Goal: Information Seeking & Learning: Learn about a topic

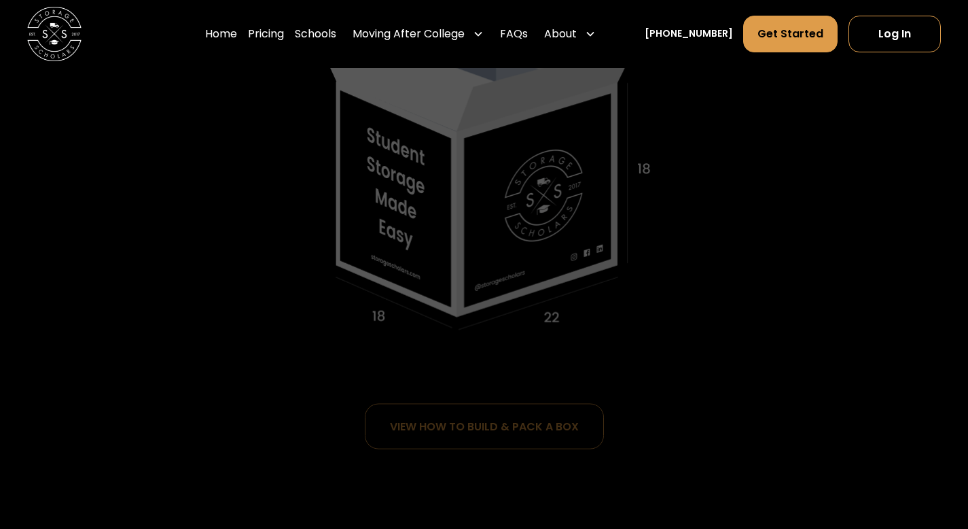
scroll to position [747, 0]
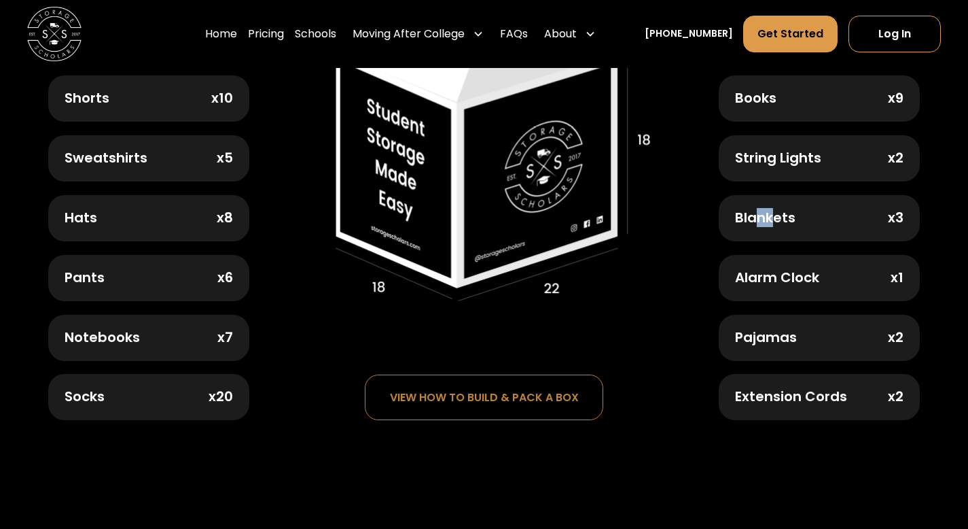
drag, startPoint x: 756, startPoint y: 189, endPoint x: 770, endPoint y: 190, distance: 14.3
click at [770, 190] on div "Sheet Sets x2 Pillows x2 Books x9 String Lights x2 Blankets x3 Alarm Clock x1 P…" at bounding box center [819, 189] width 200 height 464
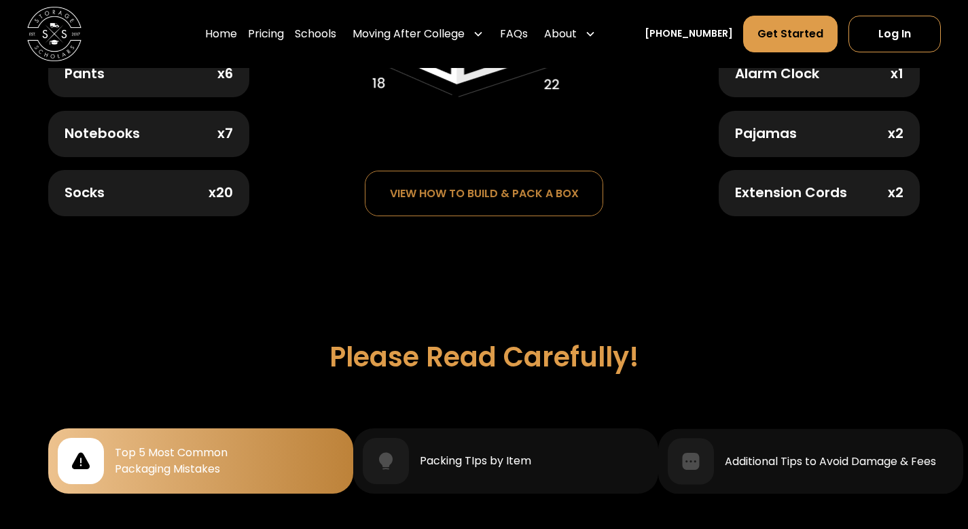
scroll to position [1291, 0]
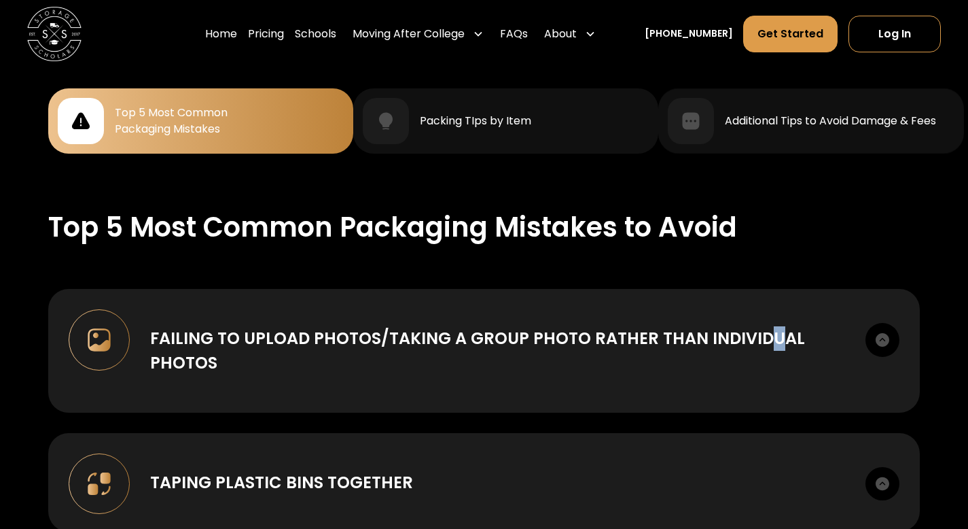
drag, startPoint x: 766, startPoint y: 255, endPoint x: 776, endPoint y: 253, distance: 10.3
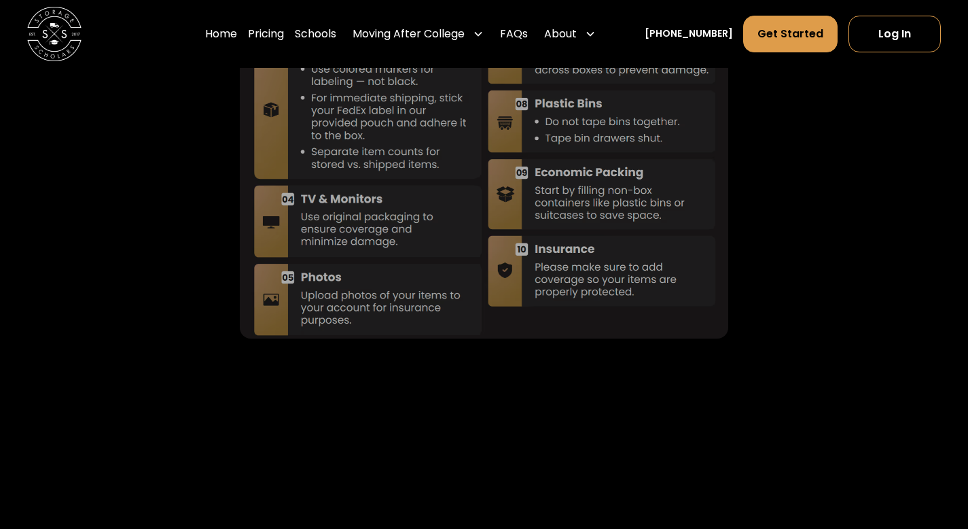
scroll to position [3533, 0]
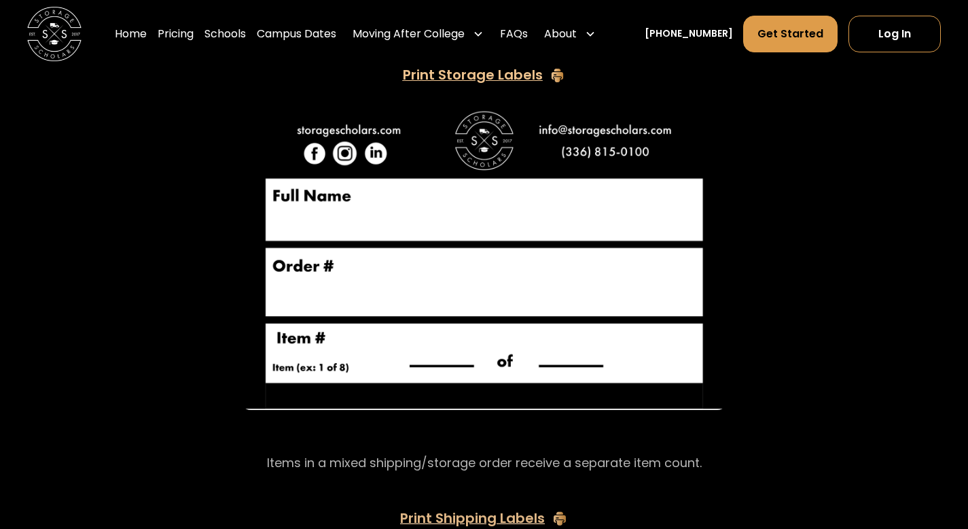
scroll to position [2446, 0]
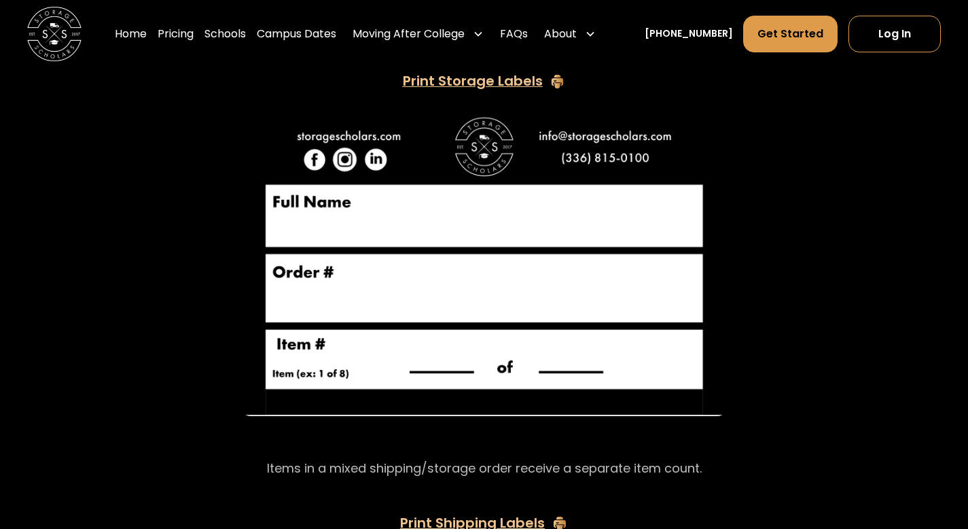
click at [628, 202] on img at bounding box center [484, 262] width 488 height 306
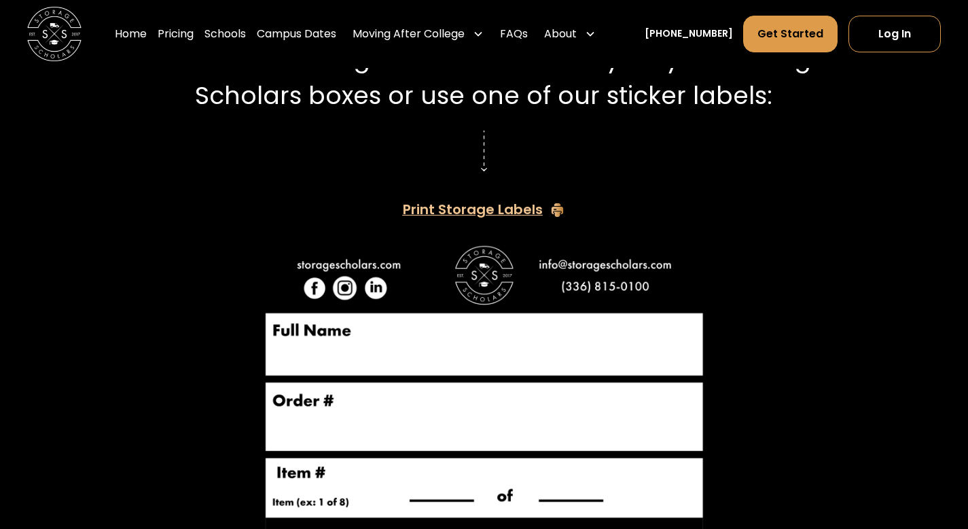
scroll to position [2310, 0]
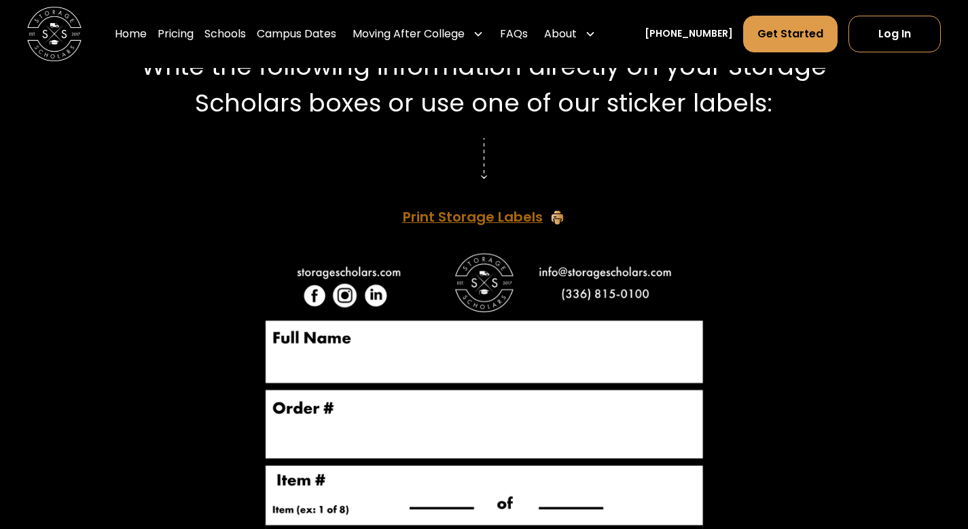
click at [517, 211] on div "Print Storage Labels" at bounding box center [473, 218] width 140 height 14
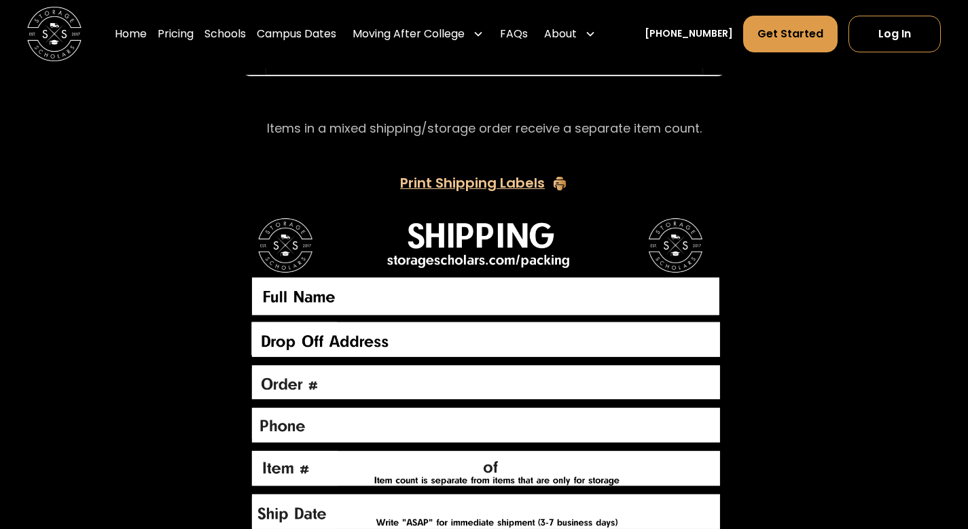
scroll to position [2786, 0]
drag, startPoint x: 372, startPoint y: 124, endPoint x: 512, endPoint y: 122, distance: 140.0
click at [497, 122] on p "Items in a mixed shipping/storage order receive a separate item count." at bounding box center [484, 129] width 435 height 18
click at [512, 122] on p "Items in a mixed shipping/storage order receive a separate item count." at bounding box center [484, 129] width 435 height 18
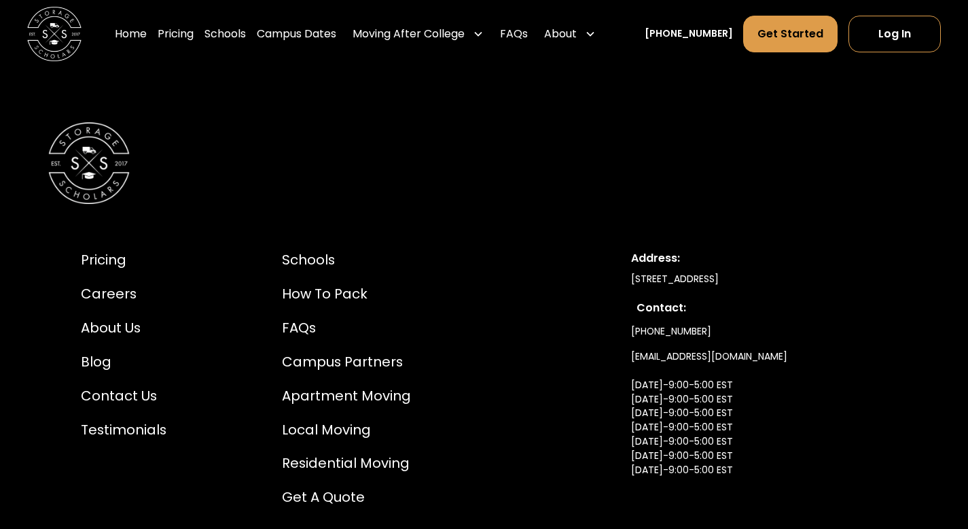
scroll to position [4192, 0]
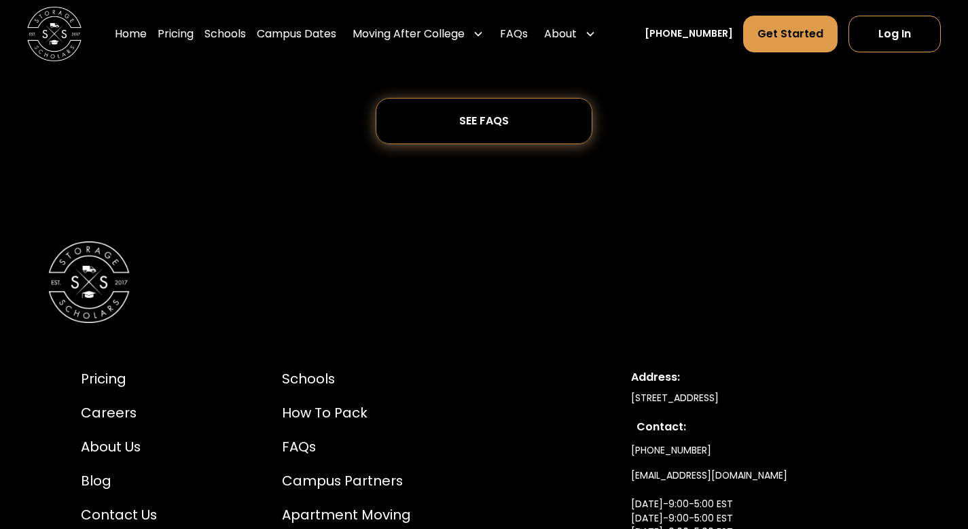
click at [495, 130] on div "SEE FAQs" at bounding box center [484, 121] width 99 height 44
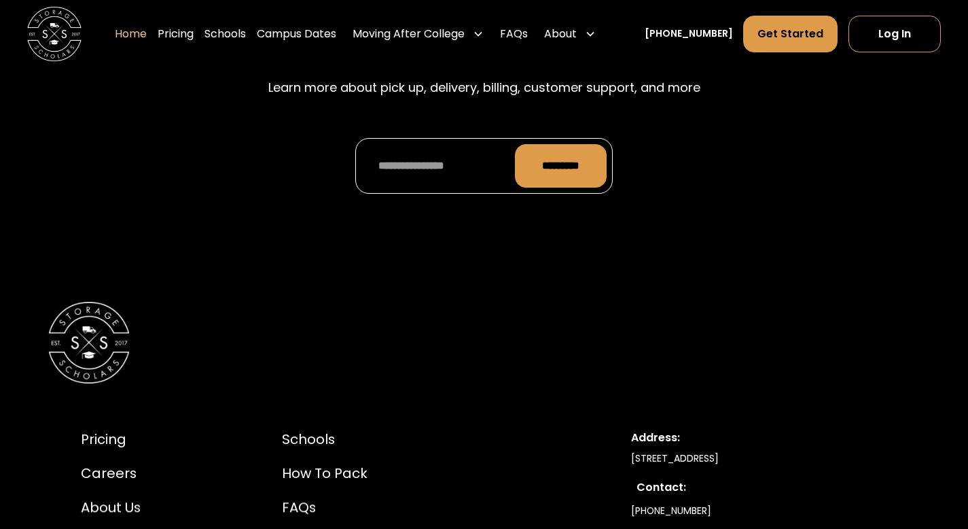
scroll to position [4303, 0]
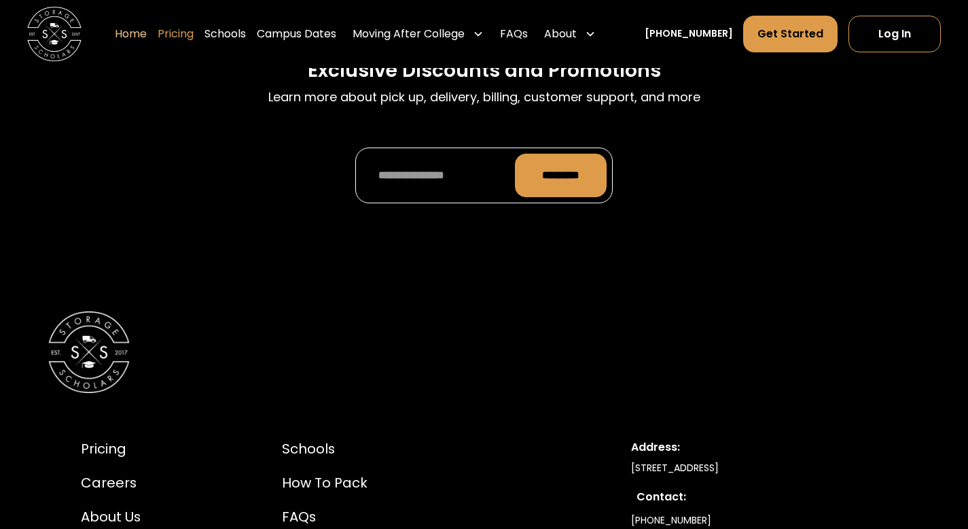
click at [194, 29] on link "Pricing" at bounding box center [176, 34] width 36 height 38
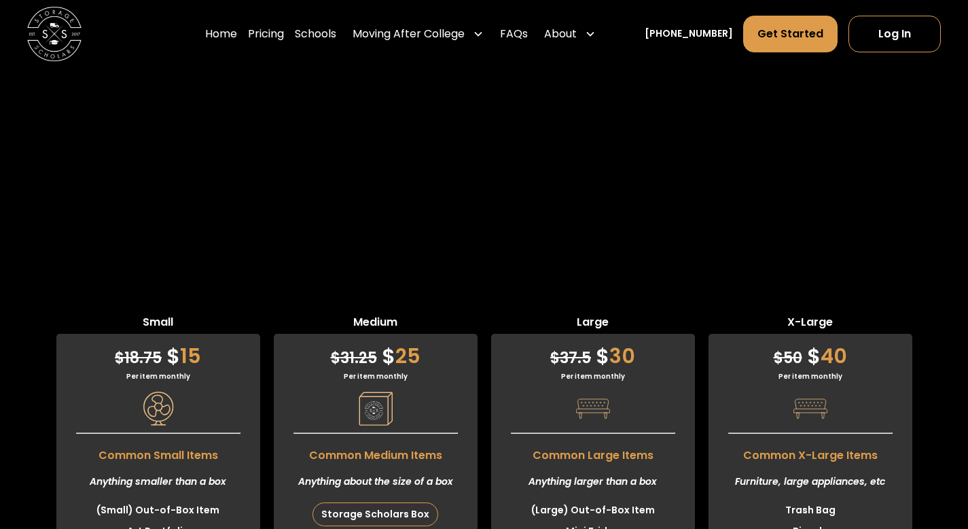
scroll to position [3223, 0]
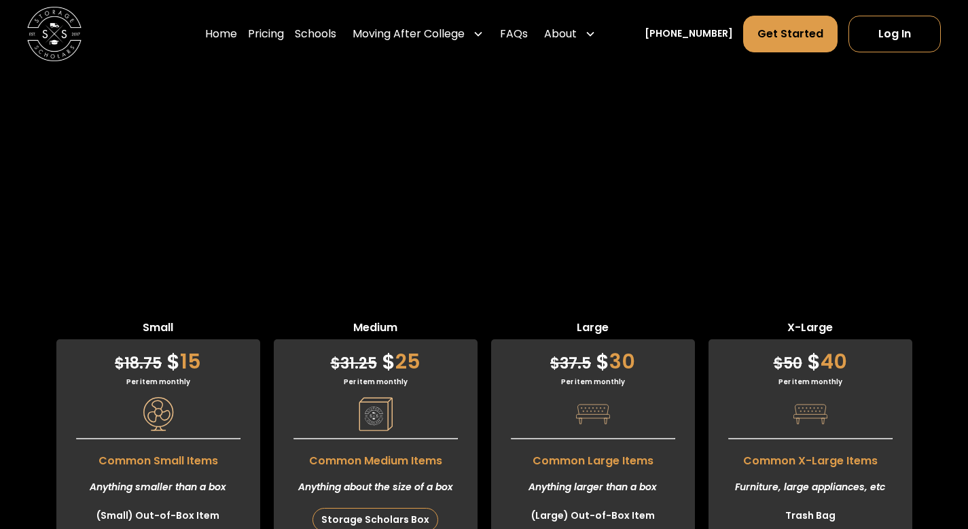
drag, startPoint x: 349, startPoint y: 300, endPoint x: 486, endPoint y: 294, distance: 136.7
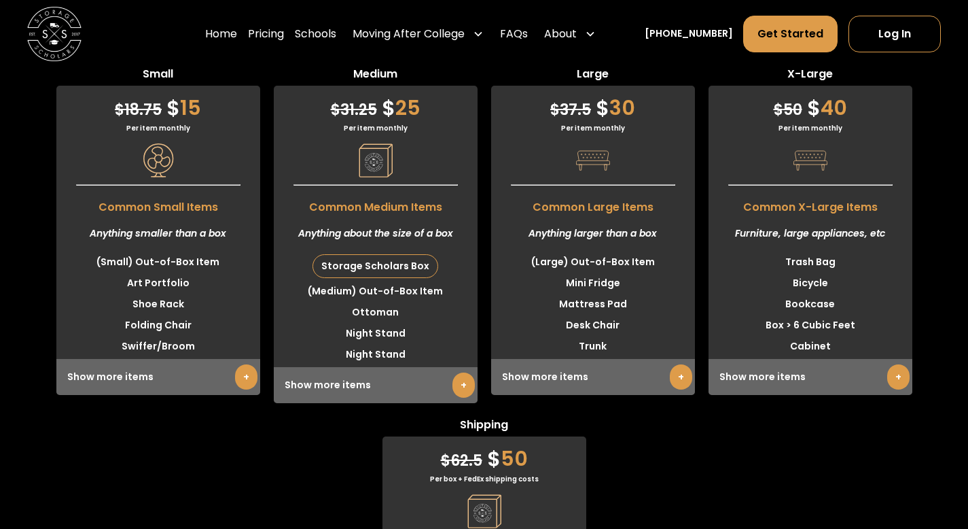
scroll to position [3477, 0]
click at [898, 389] on link "+" at bounding box center [898, 375] width 22 height 25
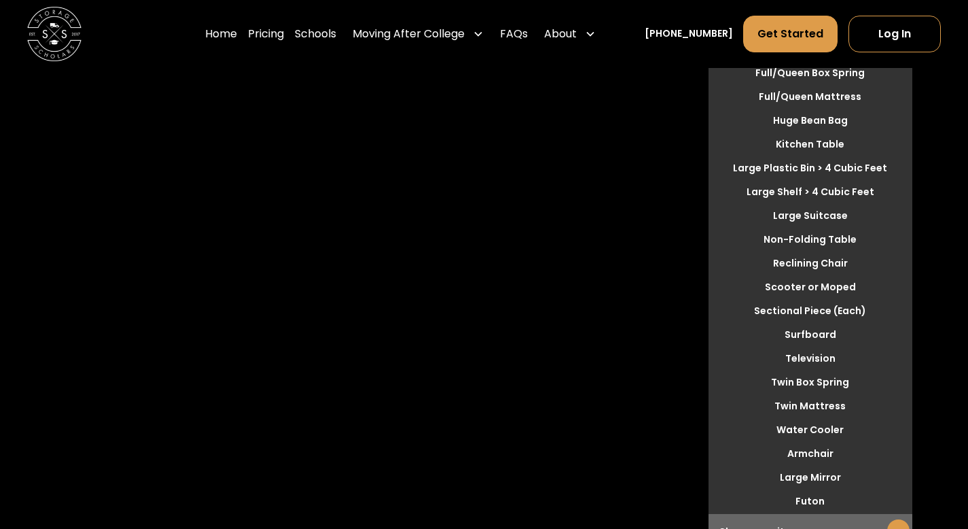
scroll to position [4021, 0]
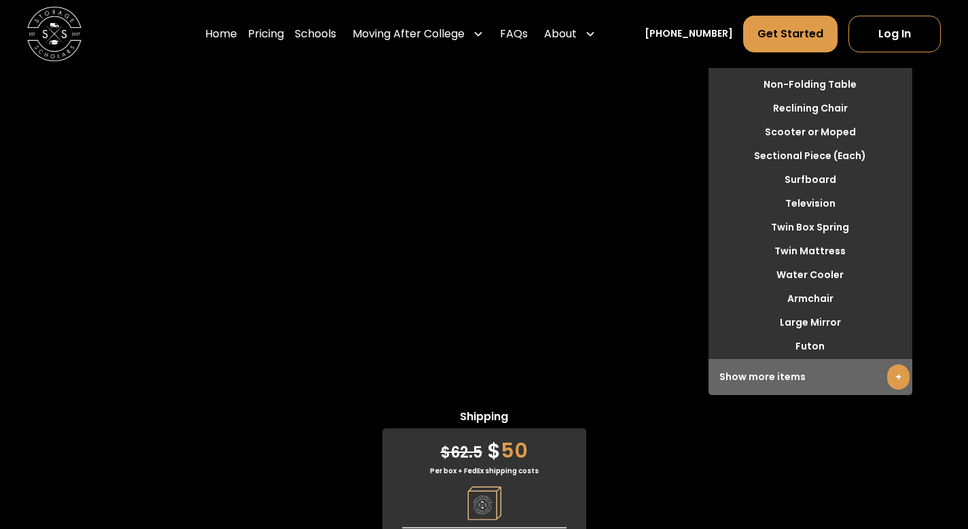
click at [763, 375] on div "Show more items +" at bounding box center [811, 377] width 204 height 36
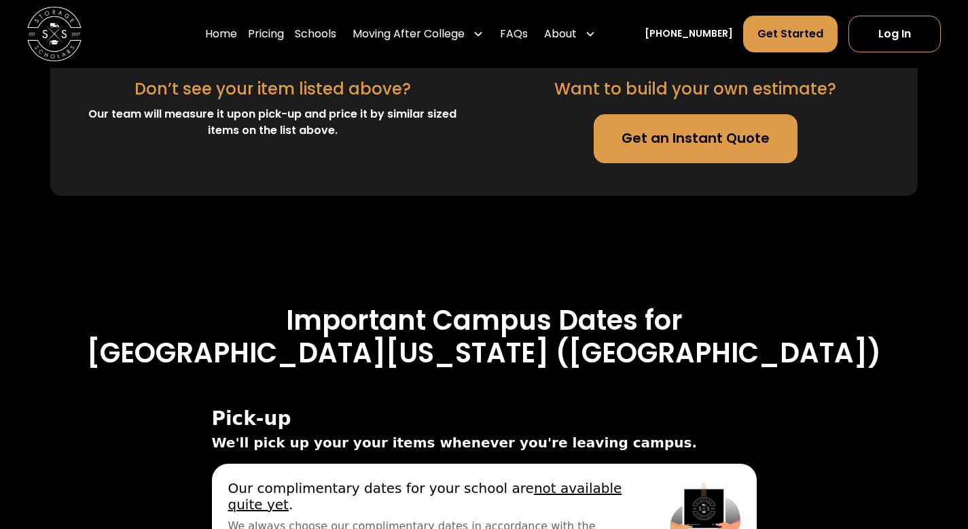
scroll to position [4632, 0]
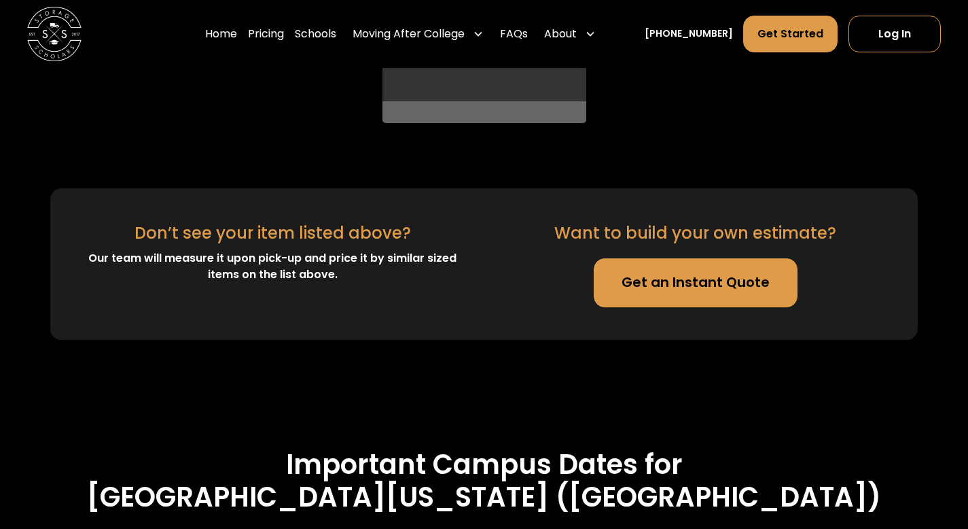
click at [662, 272] on link "Get an Instant Quote" at bounding box center [696, 282] width 204 height 49
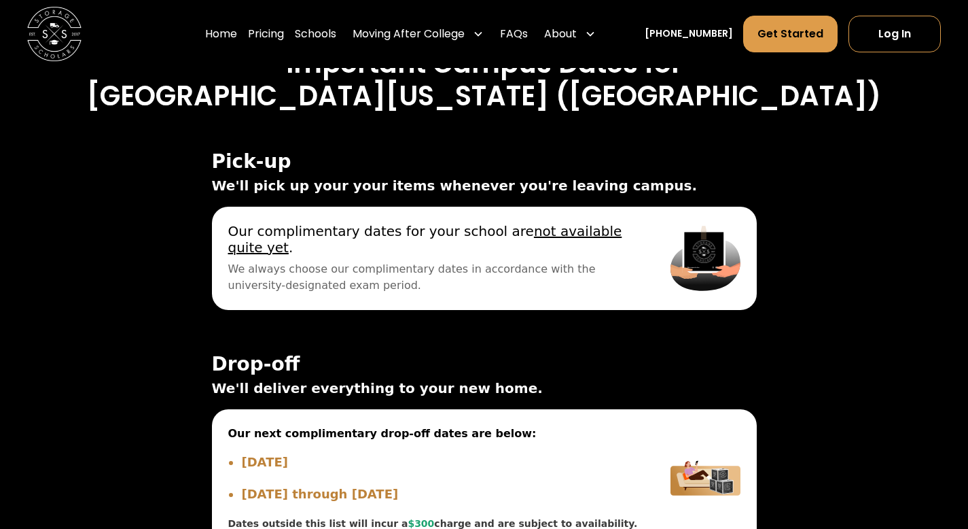
scroll to position [5108, 0]
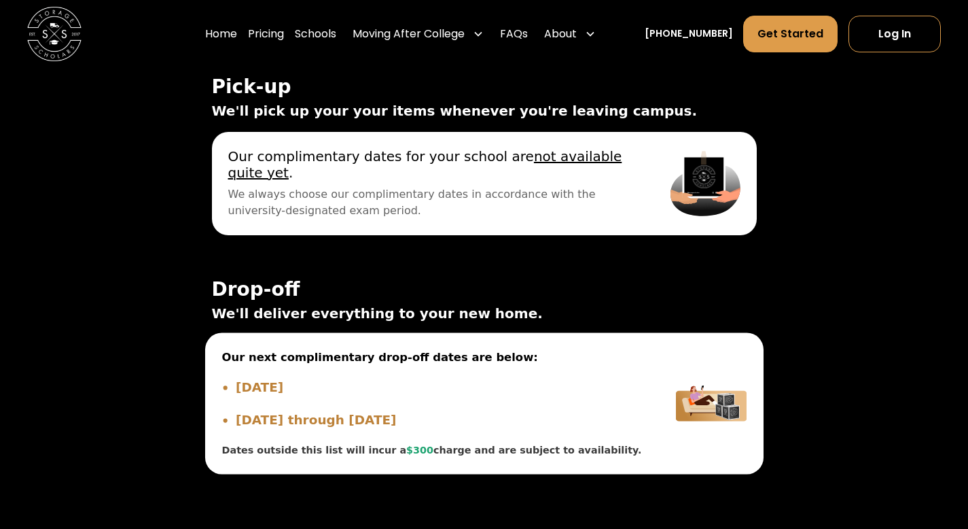
drag, startPoint x: 226, startPoint y: 394, endPoint x: 347, endPoint y: 397, distance: 120.3
click at [347, 396] on li "Sep 17, 2025" at bounding box center [439, 386] width 407 height 19
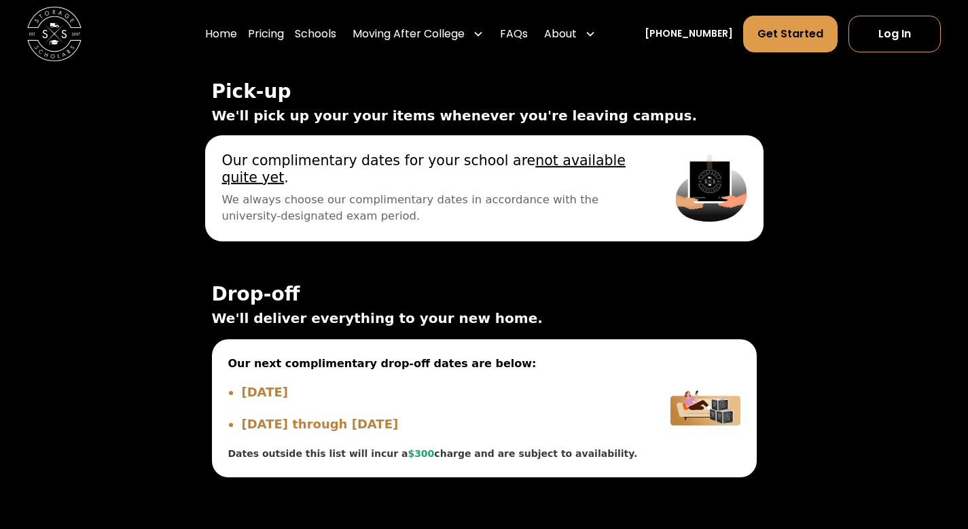
scroll to position [4904, 0]
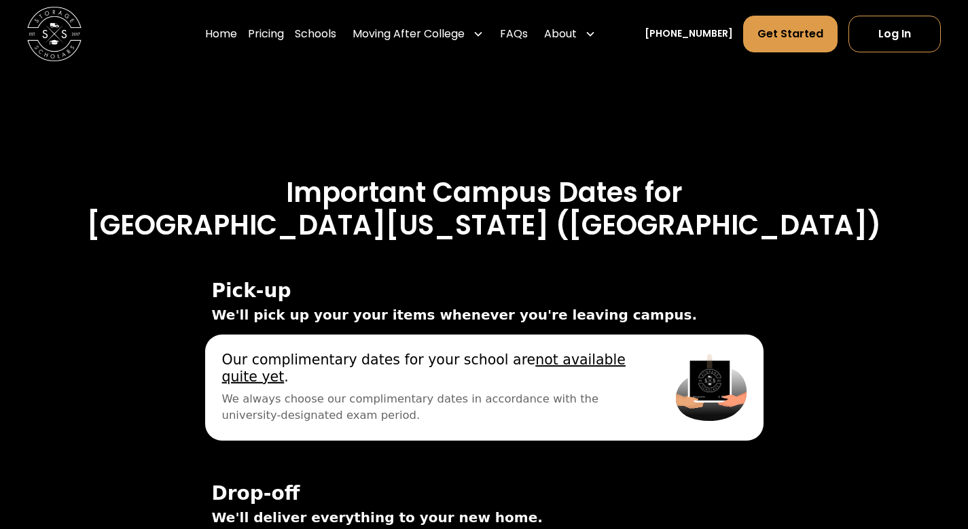
click at [373, 380] on span "Our complimentary dates for your school are not available quite yet ." at bounding box center [431, 367] width 421 height 33
drag, startPoint x: 262, startPoint y: 365, endPoint x: 486, endPoint y: 372, distance: 224.3
click at [486, 372] on span "Our complimentary dates for your school are not available quite yet ." at bounding box center [431, 367] width 421 height 33
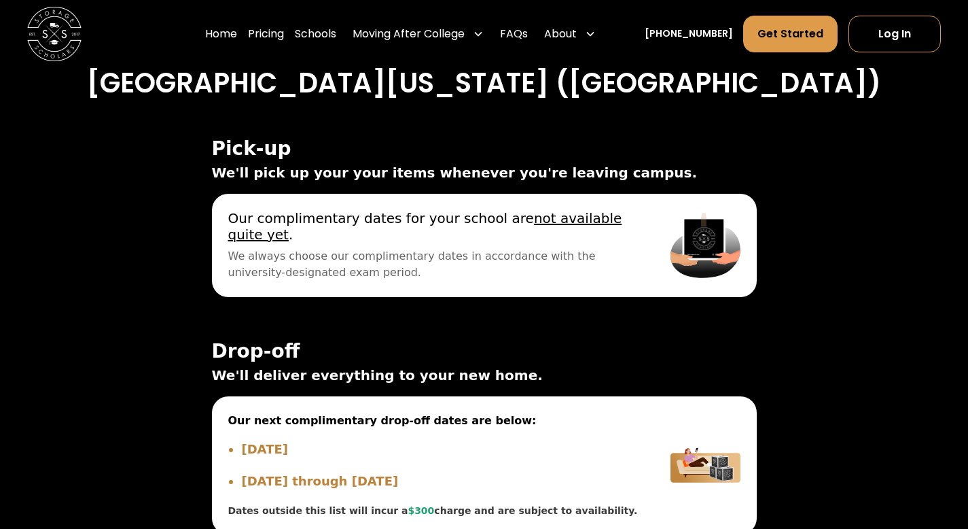
scroll to position [4972, 0]
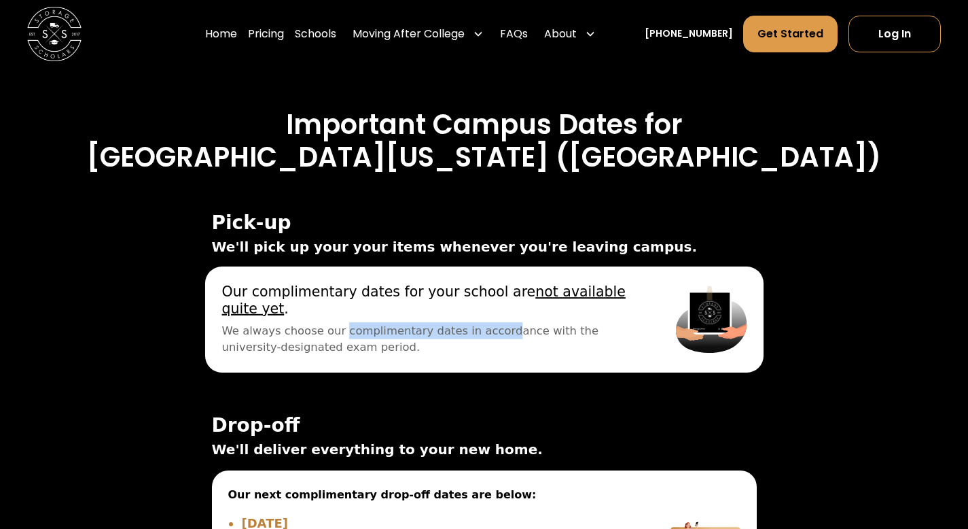
drag, startPoint x: 232, startPoint y: 340, endPoint x: 414, endPoint y: 340, distance: 182.1
click at [404, 340] on div "Our next complimentary pick-up dates are below: Dates outside this list will in…" at bounding box center [432, 319] width 454 height 106
click at [414, 340] on span "We always choose our complimentary dates in accordance with the university-desi…" at bounding box center [431, 338] width 421 height 33
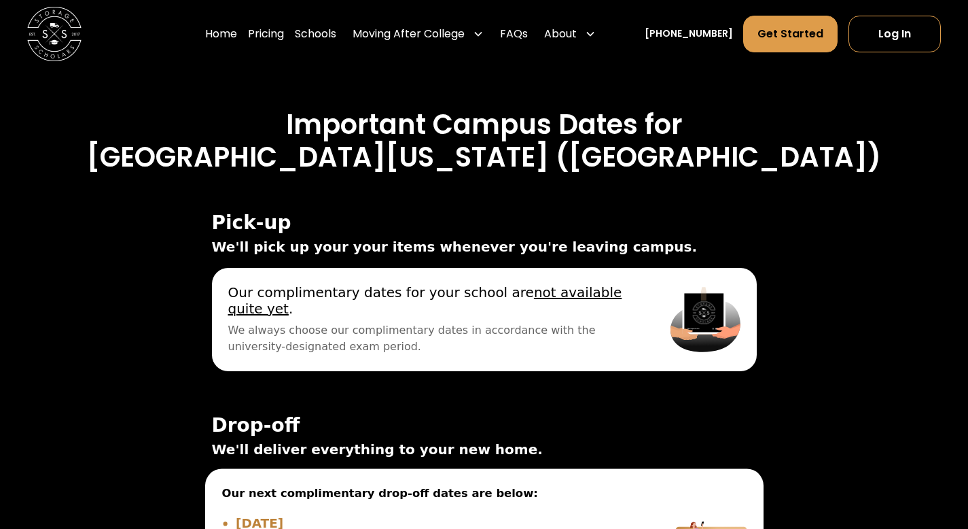
scroll to position [5380, 0]
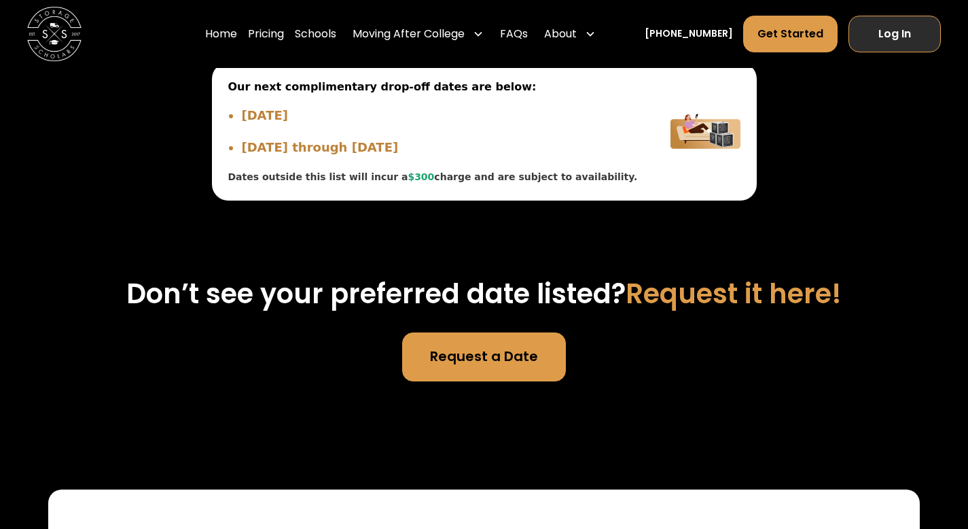
click at [889, 28] on link "Log In" at bounding box center [895, 34] width 92 height 37
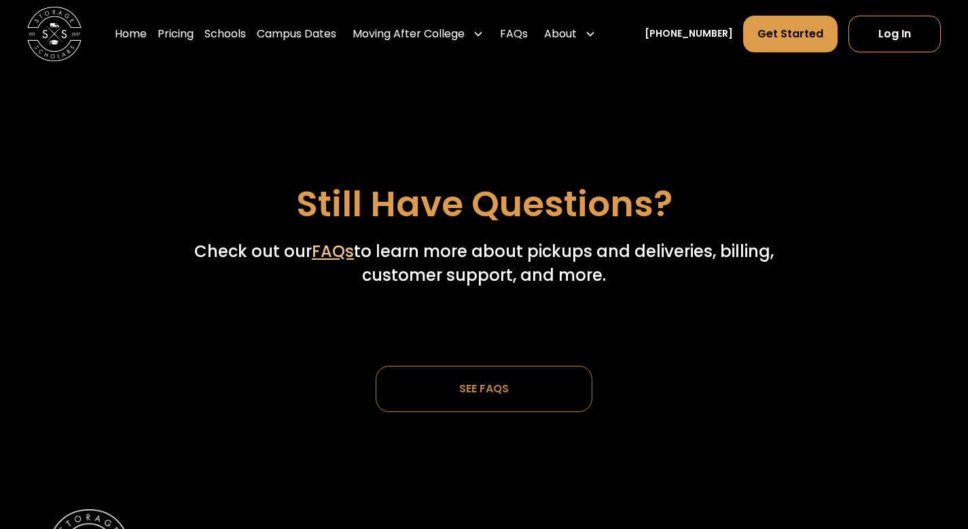
scroll to position [3920, 0]
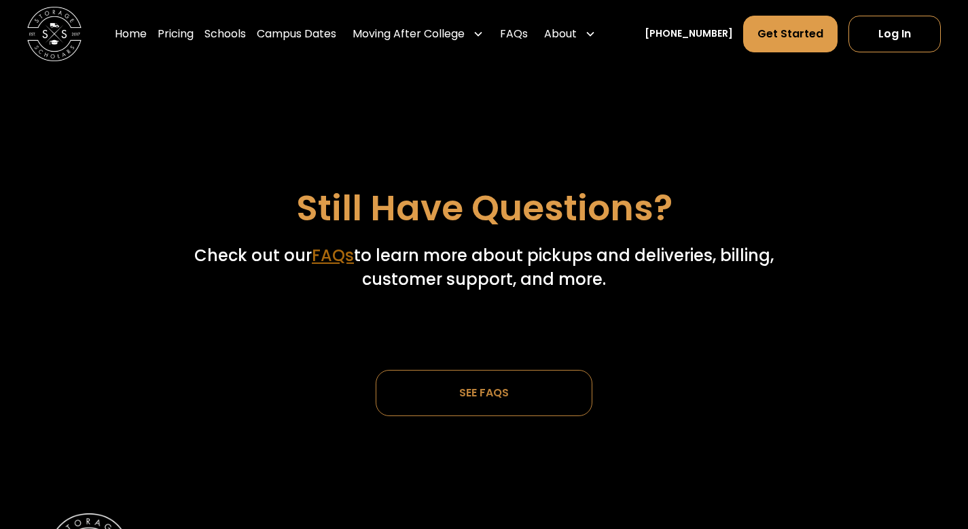
click at [335, 255] on link "FAQs" at bounding box center [333, 255] width 42 height 22
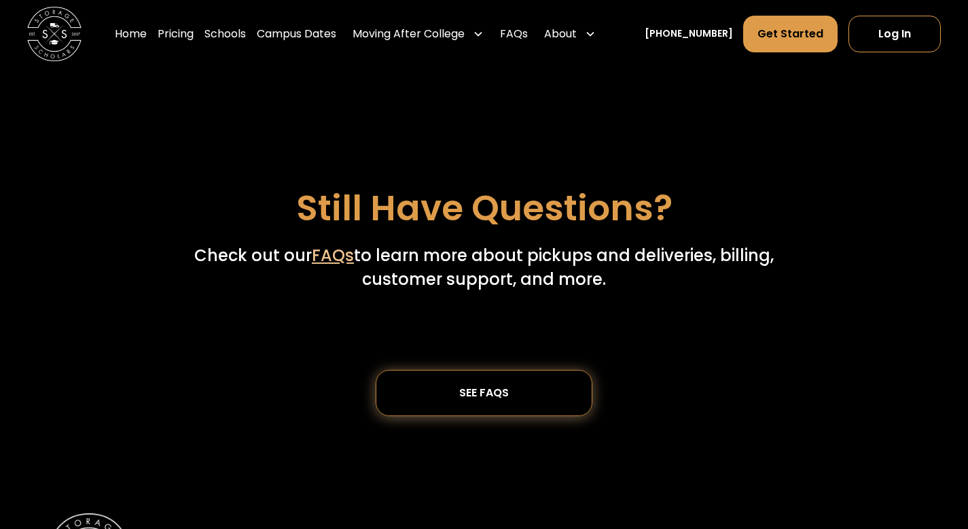
click at [517, 396] on div "SEE FAQs" at bounding box center [484, 392] width 99 height 44
